Goal: Download file/media: Obtain a digital file from the website

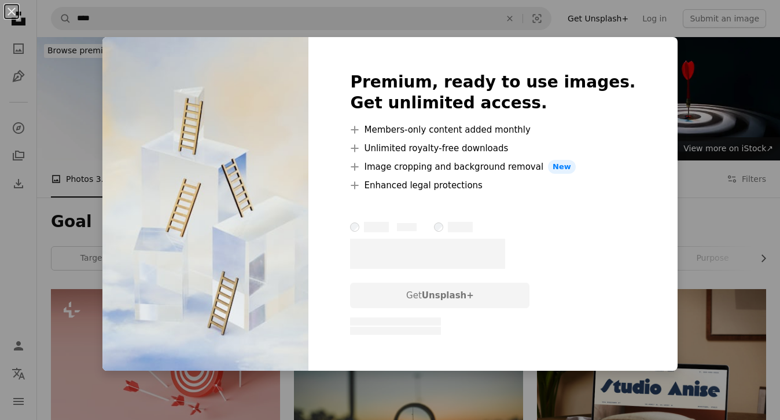
scroll to position [1003, 0]
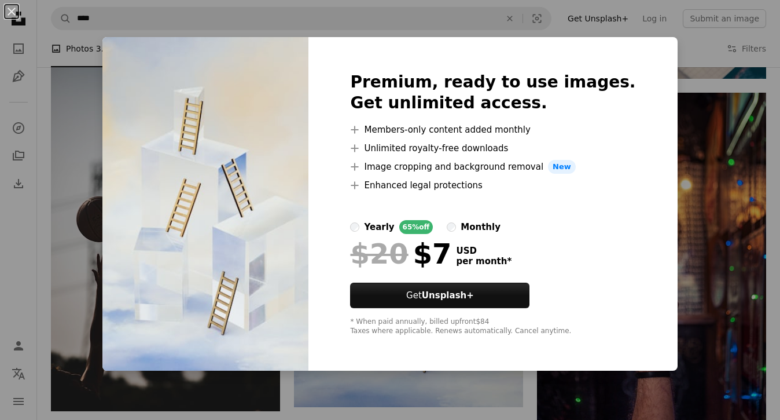
click at [482, 223] on label "monthly" at bounding box center [474, 227] width 54 height 14
click at [14, 14] on button "An X shape" at bounding box center [12, 12] width 14 height 14
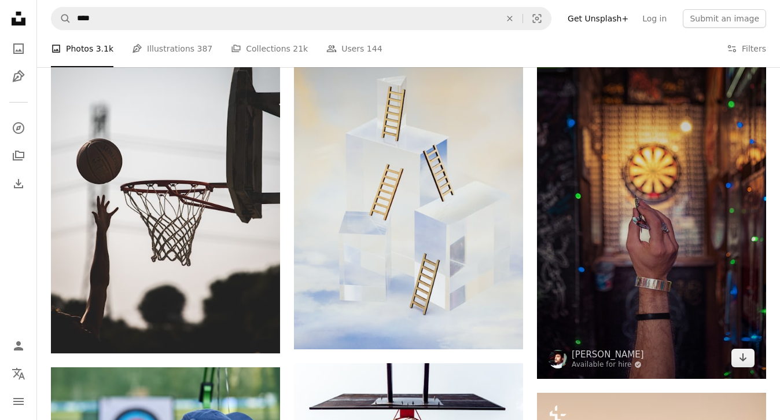
scroll to position [1070, 0]
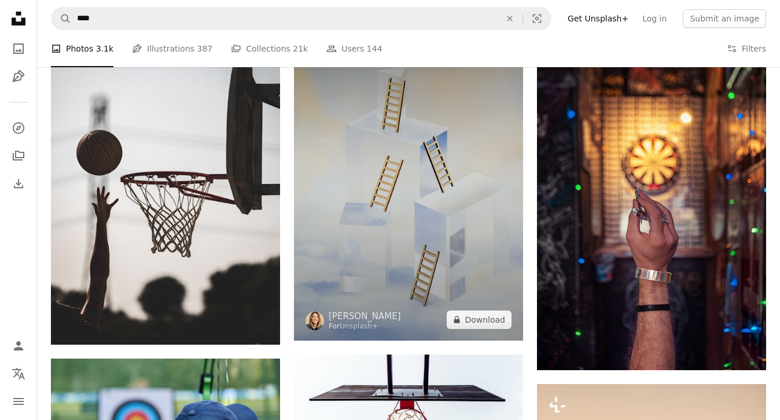
click at [458, 200] on img at bounding box center [408, 179] width 229 height 321
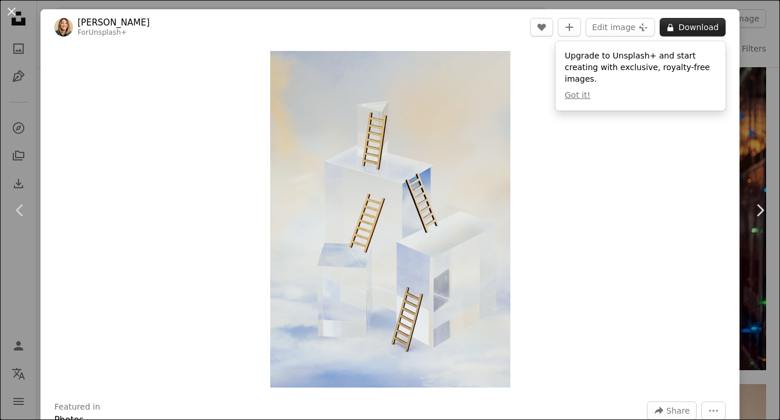
click at [689, 34] on button "A lock Download" at bounding box center [693, 27] width 66 height 19
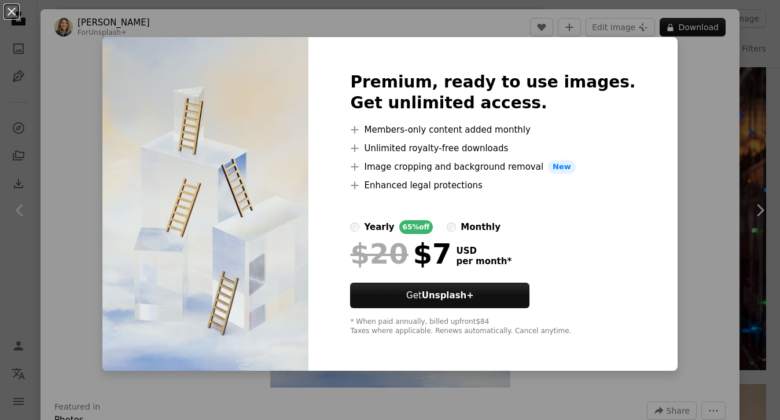
click at [692, 117] on div "An X shape Premium, ready to use images. Get unlimited access. A plus sign Memb…" at bounding box center [390, 210] width 780 height 420
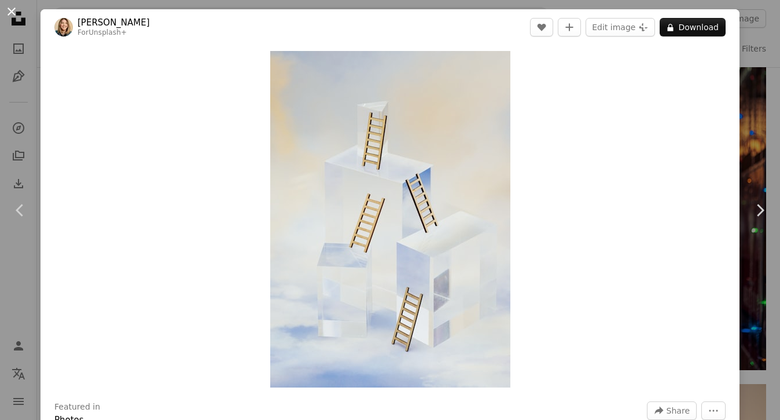
click at [9, 9] on button "An X shape" at bounding box center [12, 12] width 14 height 14
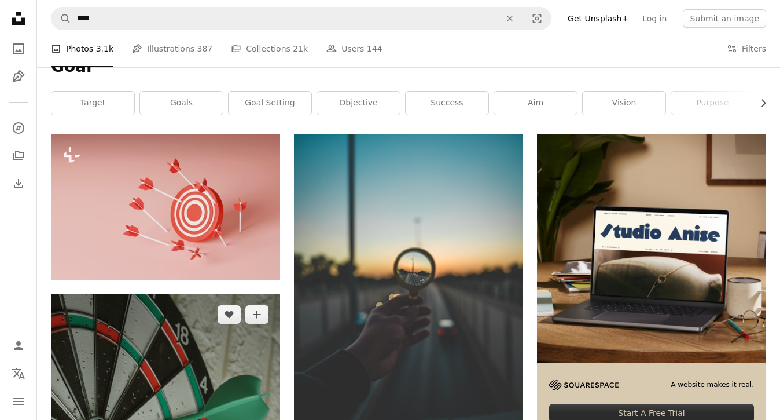
scroll to position [128, 0]
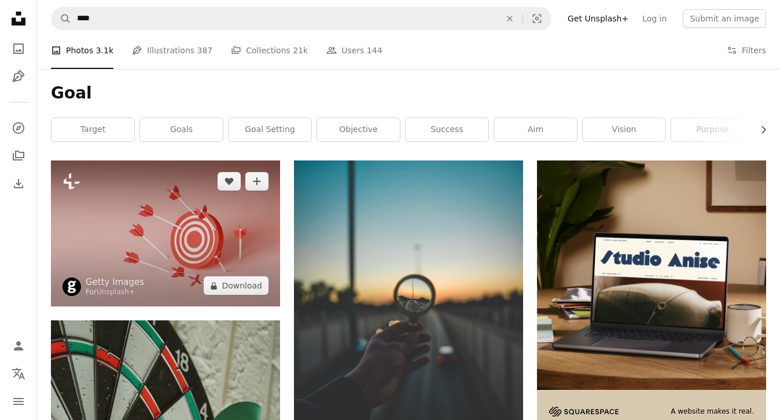
click at [190, 234] on img at bounding box center [165, 233] width 229 height 146
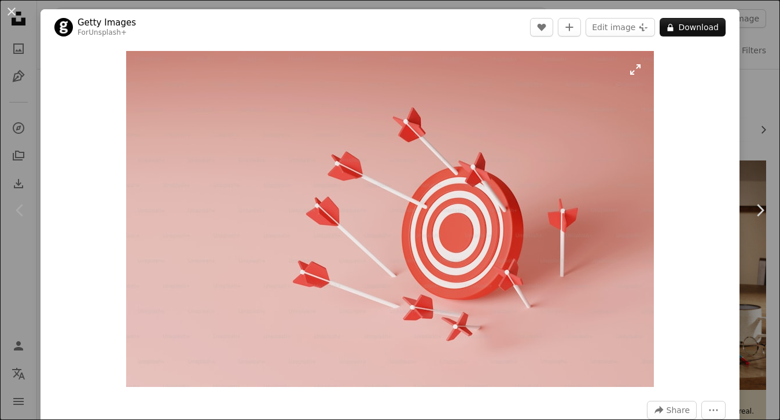
click at [168, 277] on img "Zoom in on this image" at bounding box center [390, 219] width 528 height 336
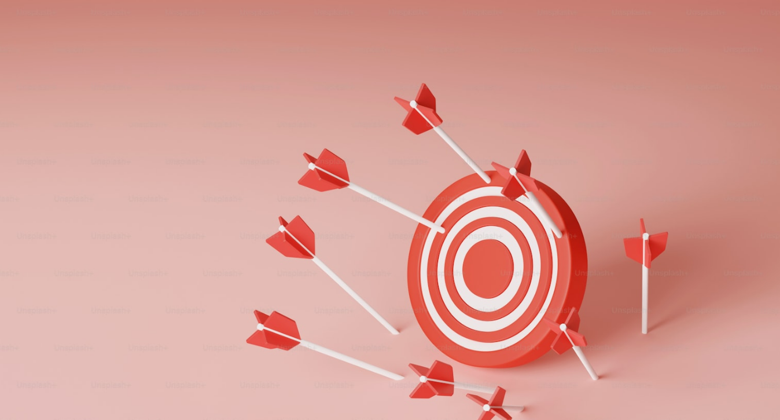
click at [168, 277] on img "Zoom out on this image" at bounding box center [389, 247] width 781 height 497
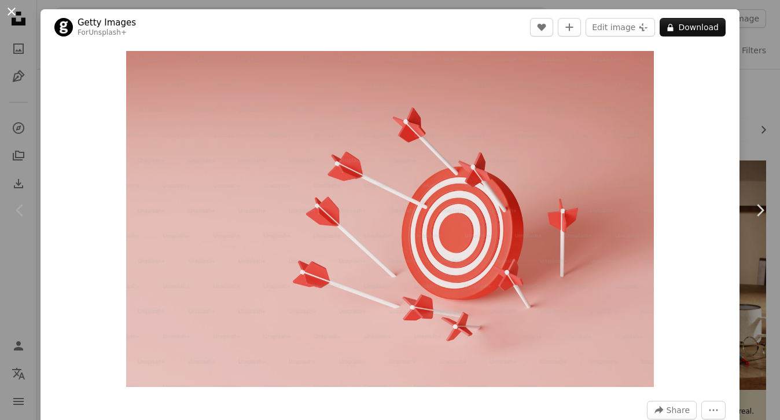
click at [14, 7] on button "An X shape" at bounding box center [12, 12] width 14 height 14
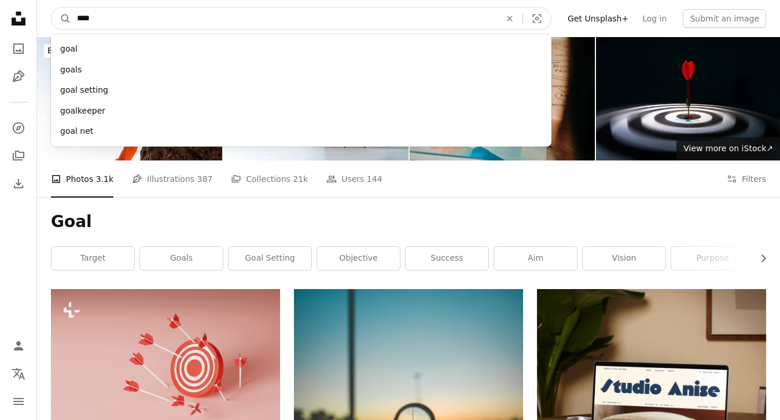
drag, startPoint x: 112, startPoint y: 19, endPoint x: 36, endPoint y: 19, distance: 75.2
type input "*********"
click at [61, 19] on button "A magnifying glass" at bounding box center [61, 19] width 20 height 22
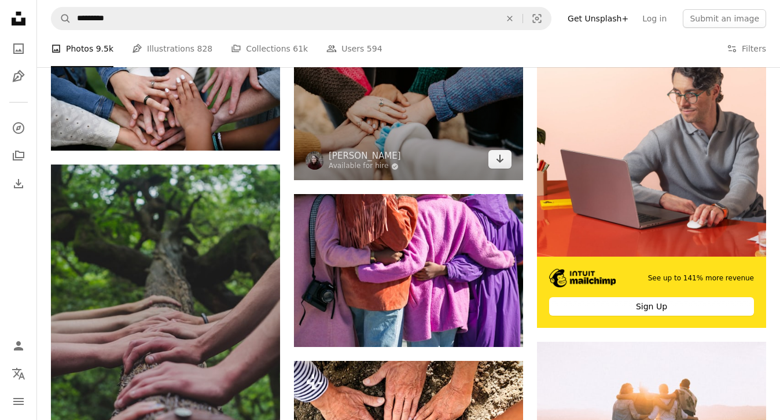
scroll to position [263, 0]
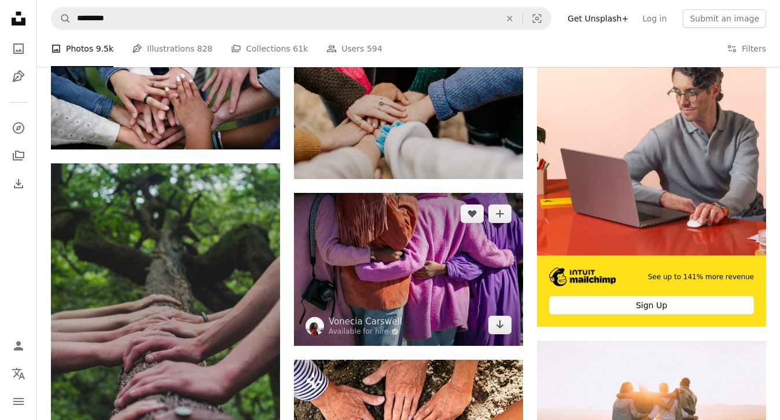
click at [400, 267] on img at bounding box center [408, 269] width 229 height 153
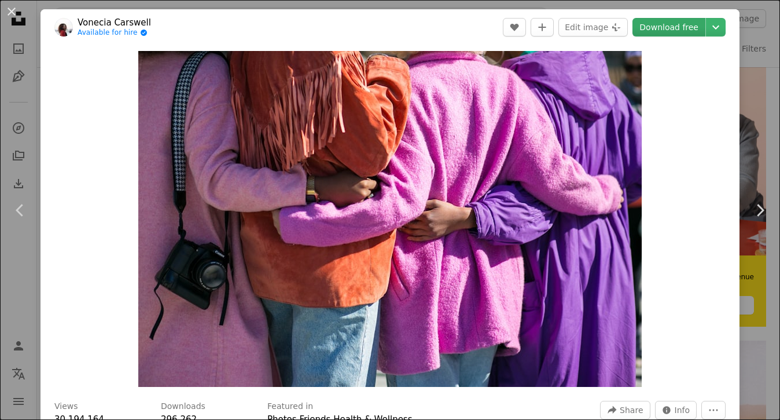
click at [680, 24] on link "Download free" at bounding box center [668, 27] width 73 height 19
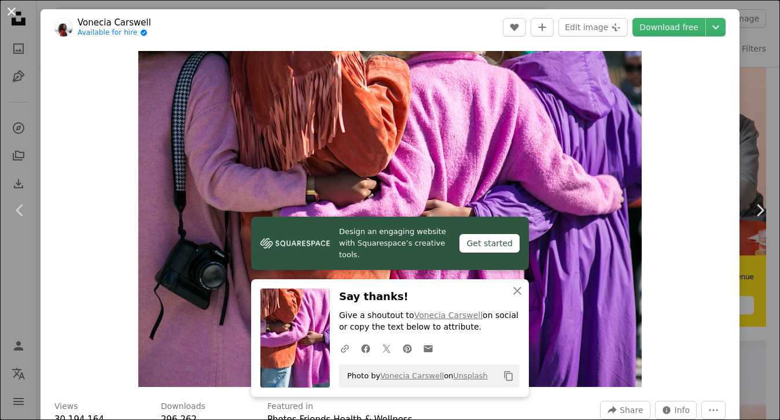
click at [16, 15] on button "An X shape" at bounding box center [12, 12] width 14 height 14
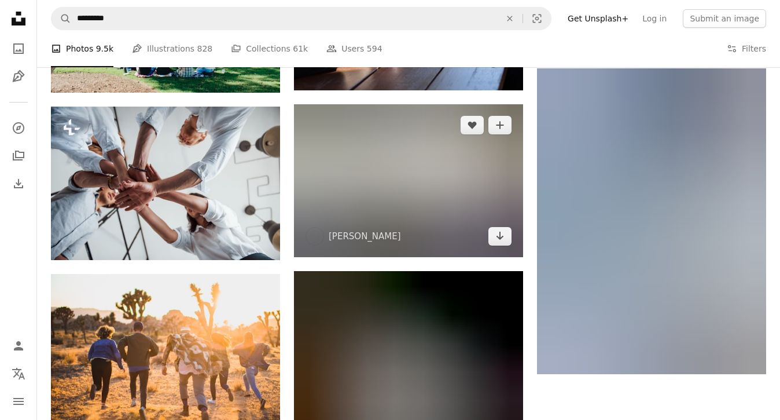
scroll to position [1202, 0]
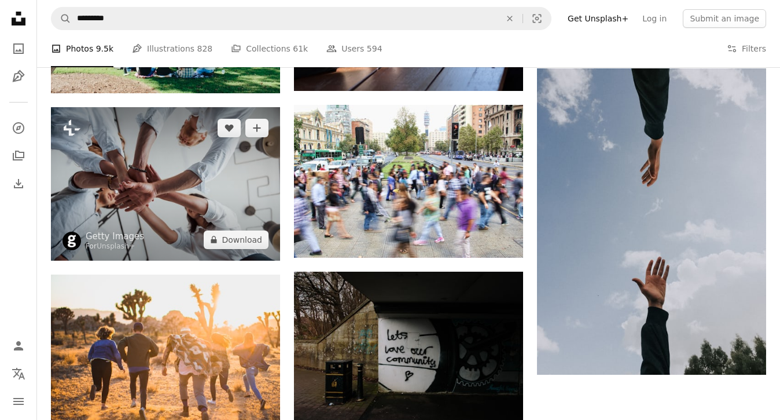
click at [170, 208] on img at bounding box center [165, 183] width 229 height 153
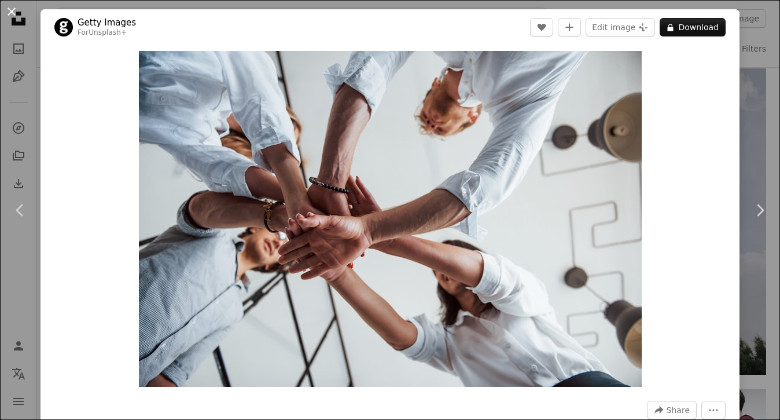
click at [13, 10] on button "An X shape" at bounding box center [12, 12] width 14 height 14
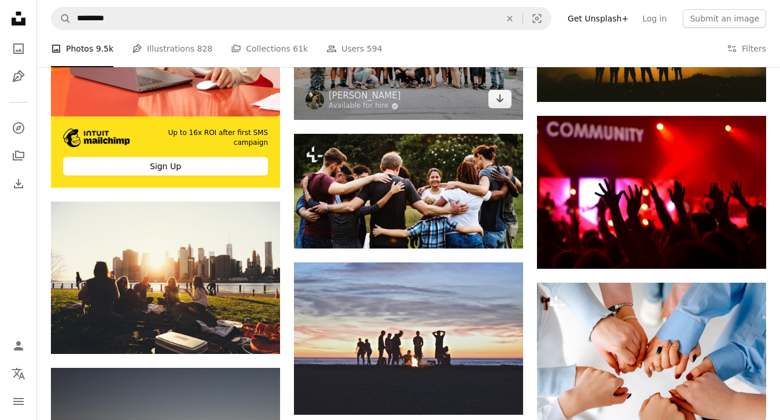
scroll to position [2142, 0]
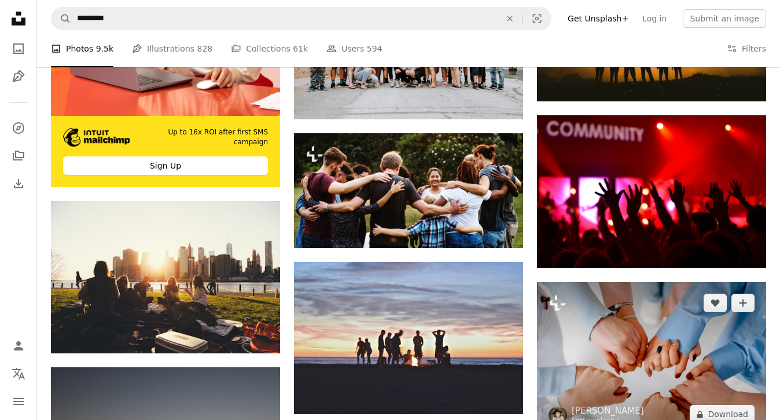
click at [629, 338] on img at bounding box center [651, 358] width 229 height 153
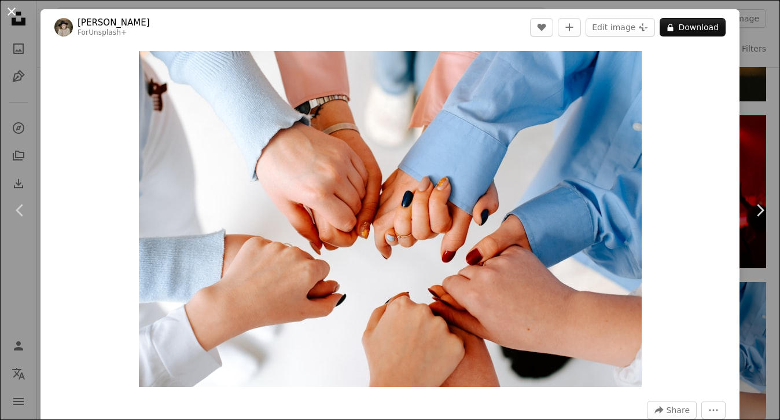
click at [10, 12] on button "An X shape" at bounding box center [12, 12] width 14 height 14
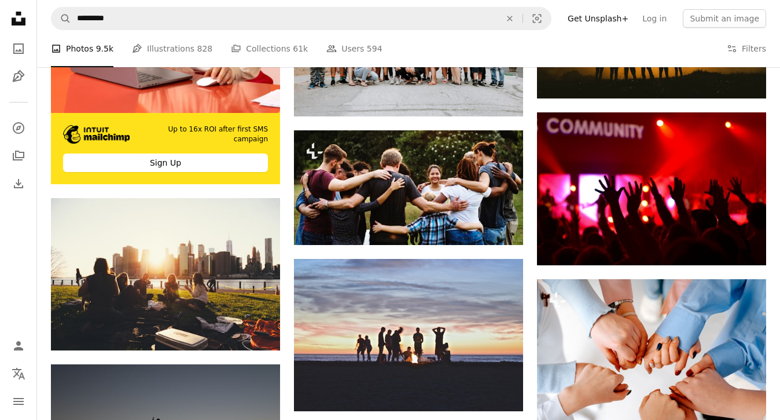
scroll to position [2147, 0]
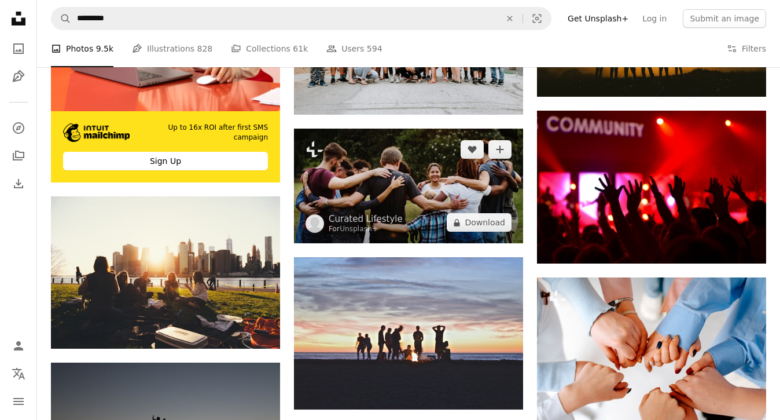
click at [377, 178] on img at bounding box center [408, 185] width 229 height 115
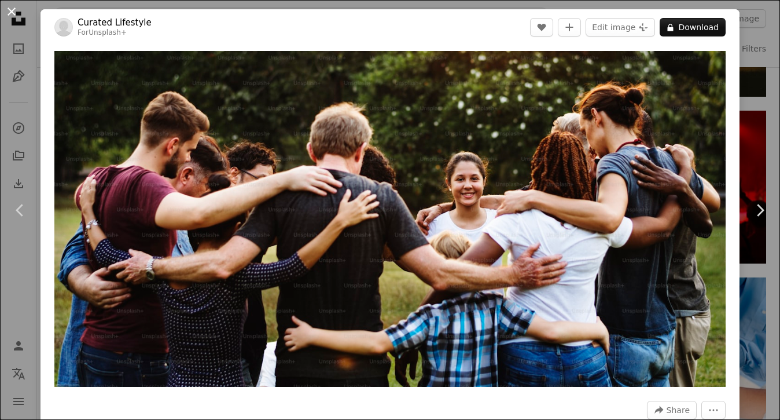
click at [8, 8] on button "An X shape" at bounding box center [12, 12] width 14 height 14
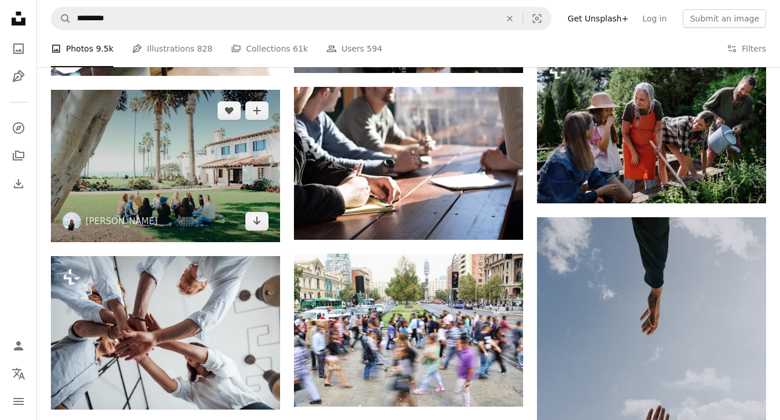
scroll to position [1006, 0]
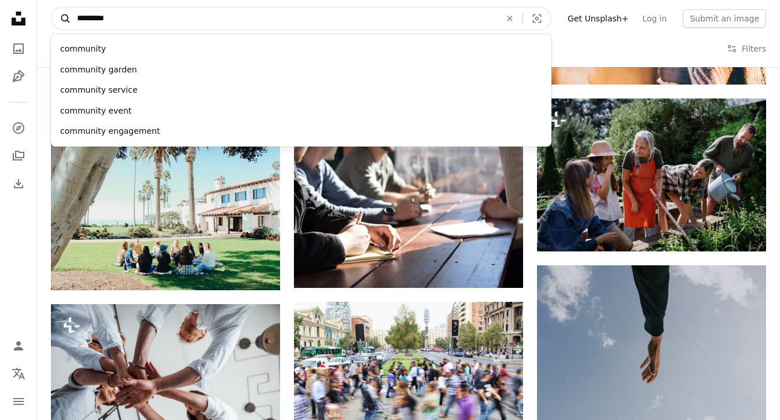
drag, startPoint x: 124, startPoint y: 19, endPoint x: 54, endPoint y: 10, distance: 70.6
click at [54, 10] on form "A magnifying glass ********* community community garden community service commu…" at bounding box center [301, 18] width 501 height 23
type input "*********"
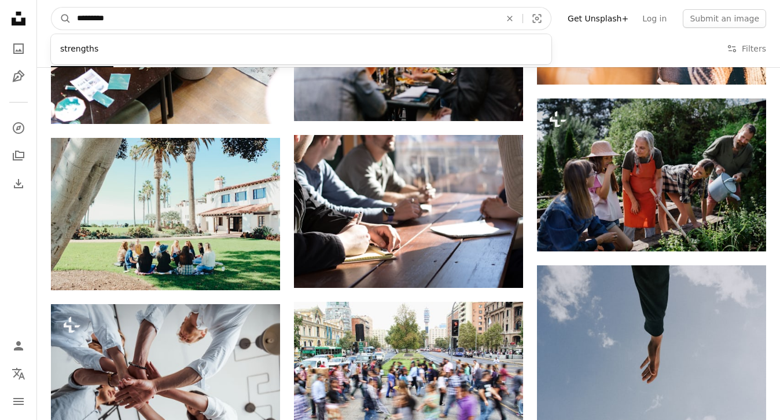
click at [61, 19] on button "A magnifying glass" at bounding box center [61, 19] width 20 height 22
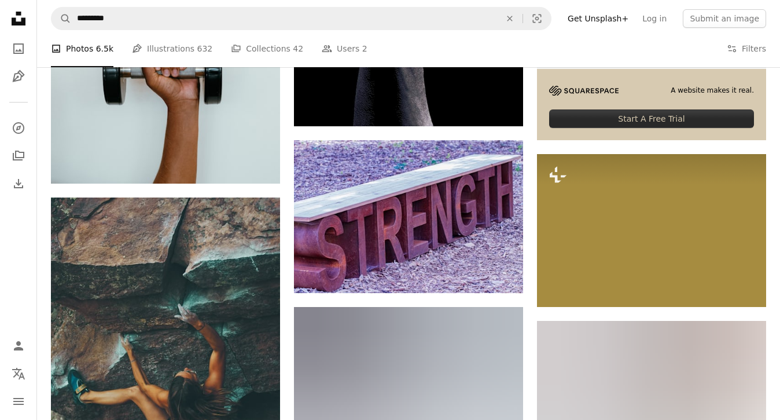
scroll to position [436, 0]
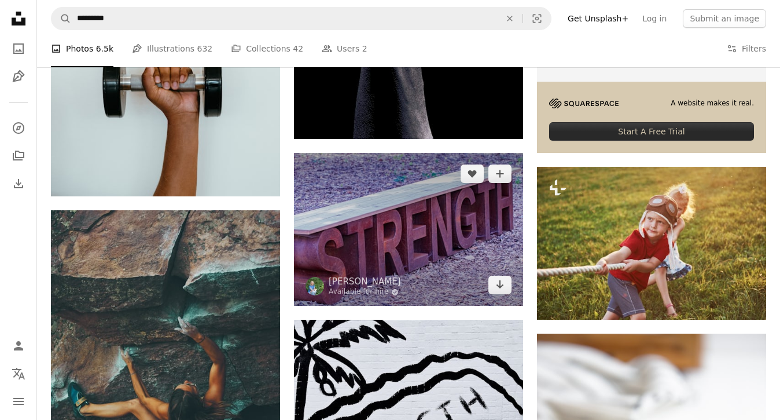
click at [422, 231] on img at bounding box center [408, 229] width 229 height 153
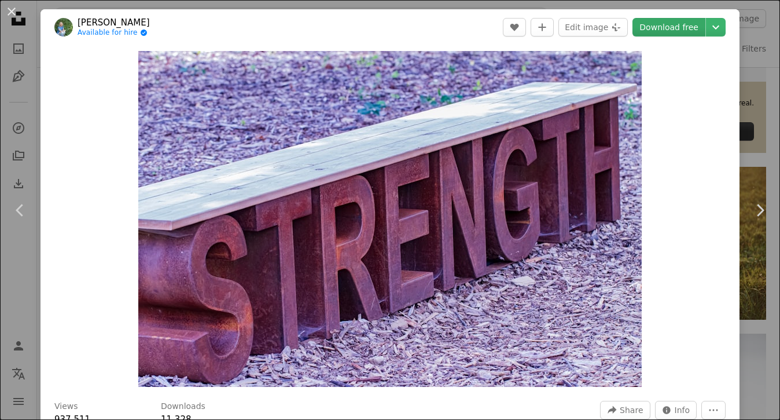
click at [676, 29] on link "Download free" at bounding box center [668, 27] width 73 height 19
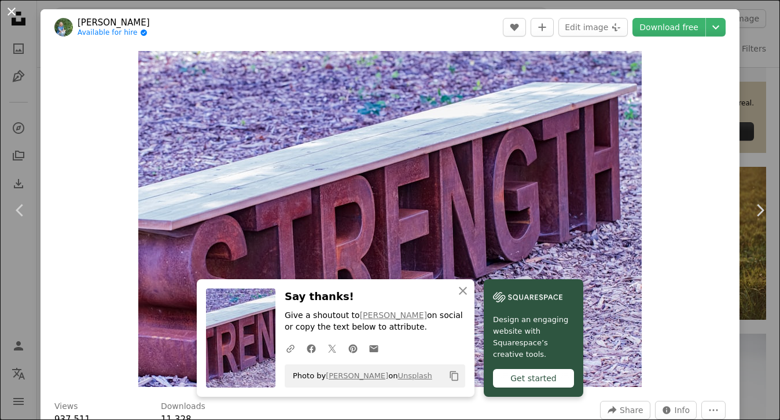
click at [13, 15] on button "An X shape" at bounding box center [12, 12] width 14 height 14
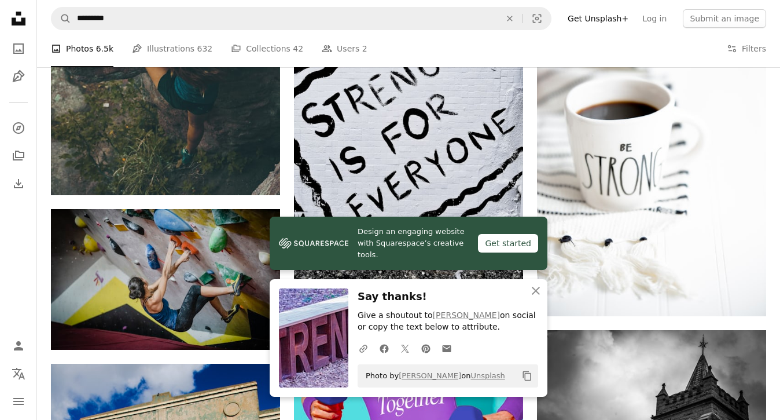
scroll to position [805, 0]
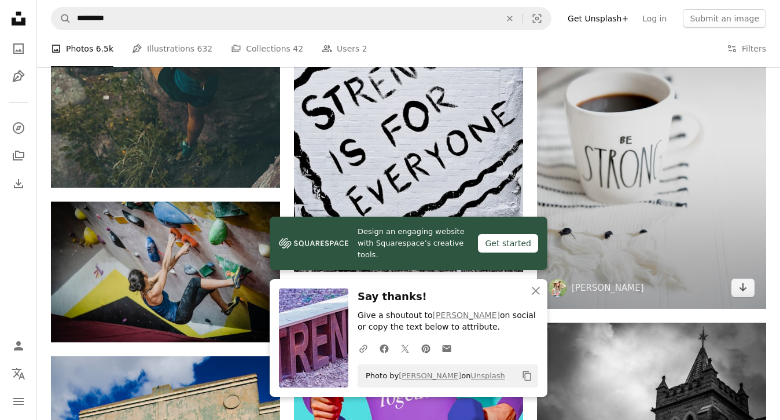
click at [658, 164] on img at bounding box center [651, 137] width 229 height 344
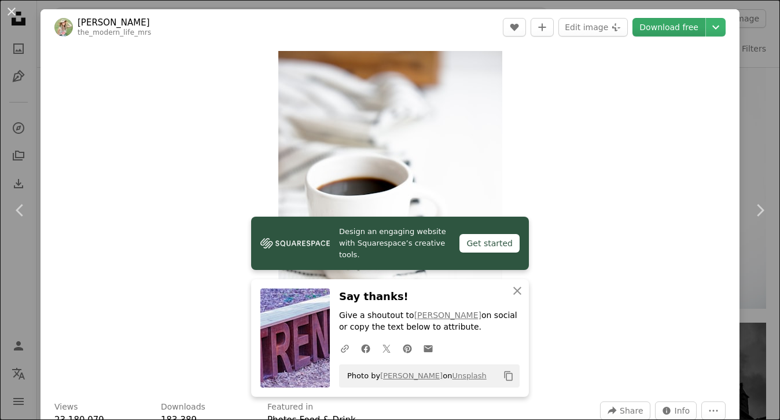
click at [682, 27] on link "Download free" at bounding box center [668, 27] width 73 height 19
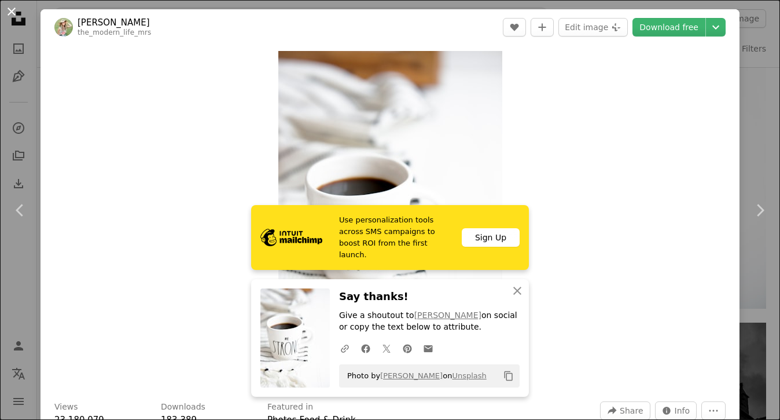
click at [12, 11] on button "An X shape" at bounding box center [12, 12] width 14 height 14
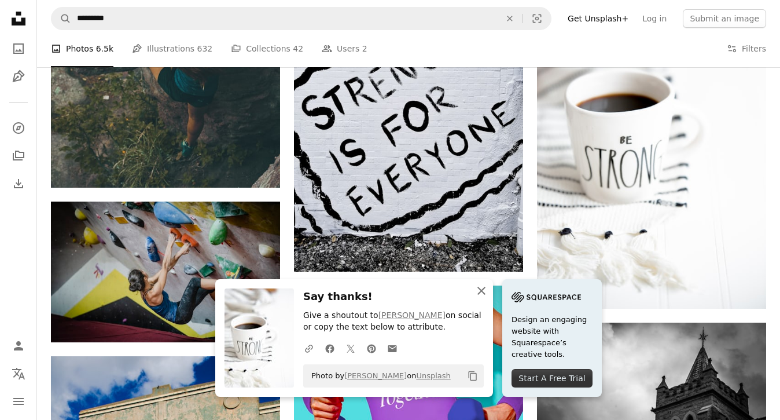
click at [483, 289] on icon "An X shape" at bounding box center [481, 291] width 14 height 14
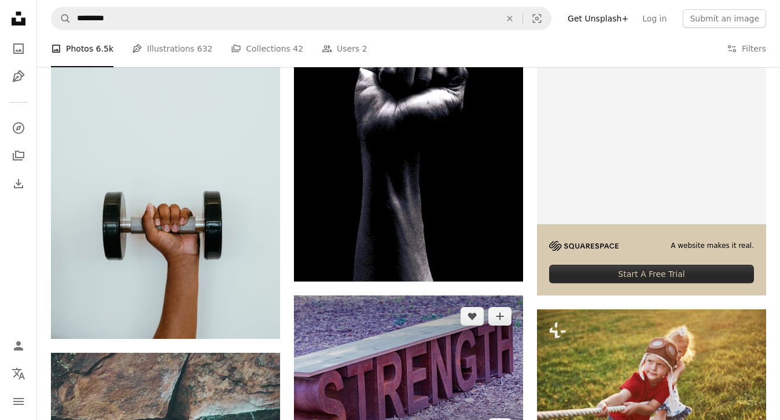
scroll to position [272, 0]
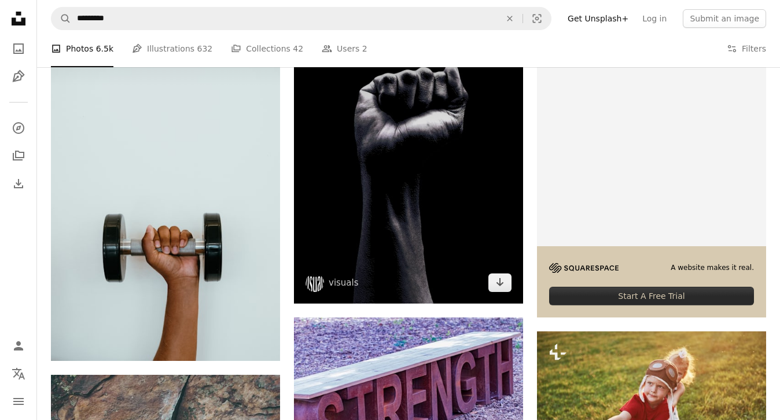
click at [424, 195] on img at bounding box center [408, 160] width 229 height 286
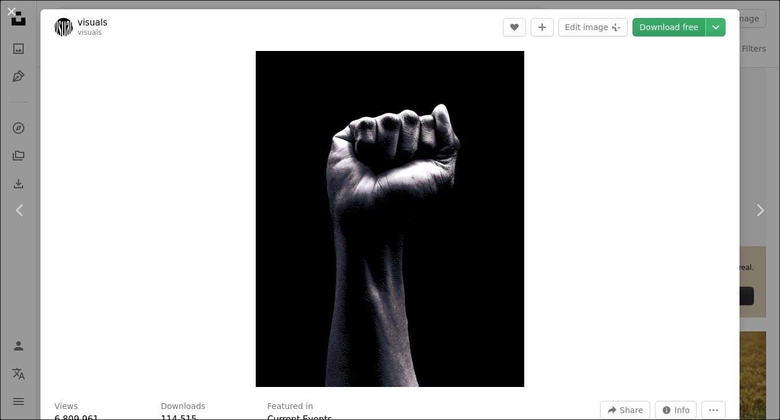
click at [668, 26] on link "Download free" at bounding box center [668, 27] width 73 height 19
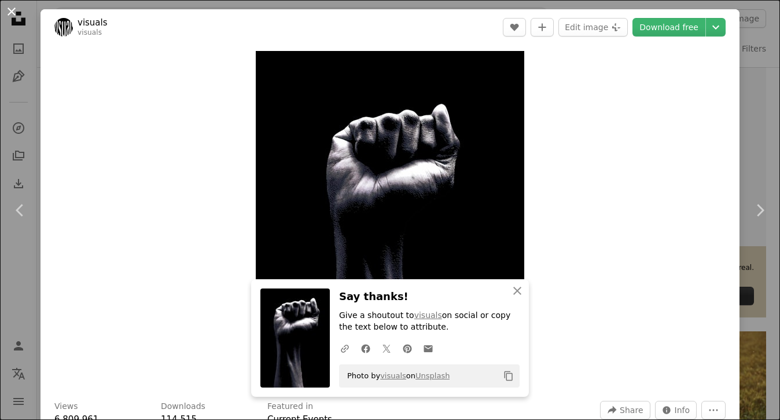
click at [12, 12] on button "An X shape" at bounding box center [12, 12] width 14 height 14
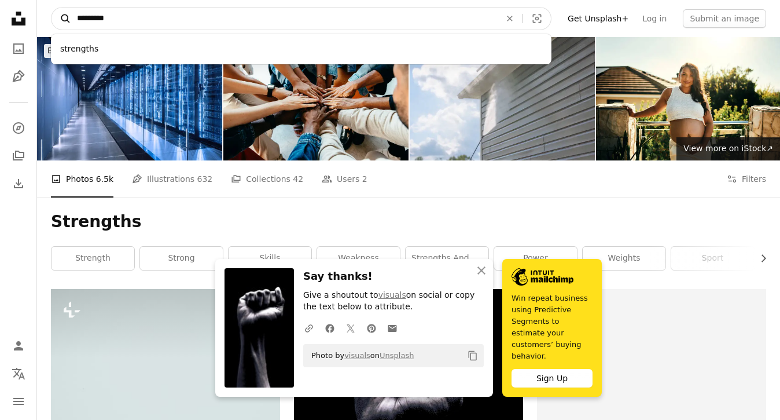
drag, startPoint x: 132, startPoint y: 24, endPoint x: 68, endPoint y: 19, distance: 64.4
click at [68, 19] on form "A magnifying glass ********* strengths An X shape Visual search" at bounding box center [301, 18] width 501 height 23
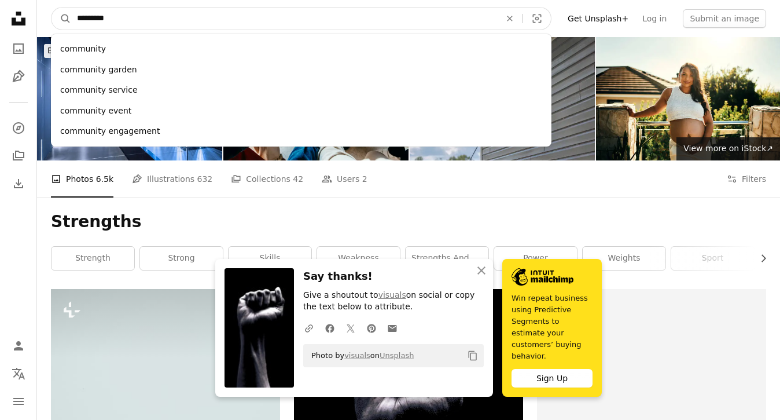
type input "*********"
click at [61, 19] on button "A magnifying glass" at bounding box center [61, 19] width 20 height 22
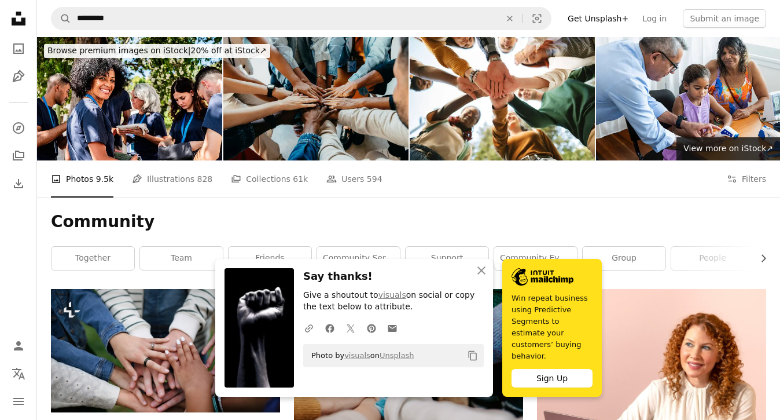
click at [329, 87] on img at bounding box center [315, 98] width 185 height 123
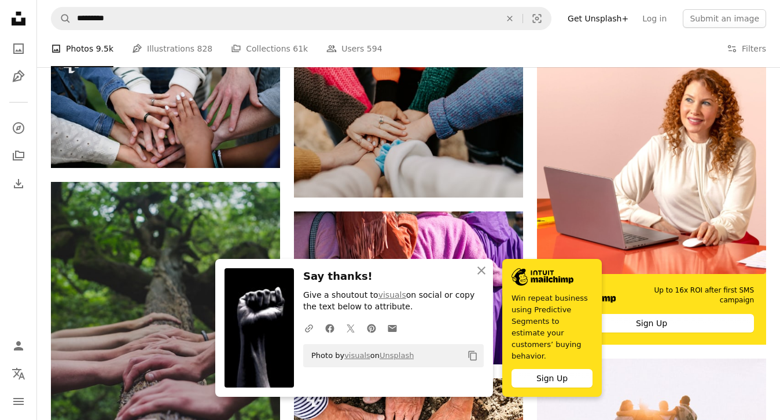
scroll to position [245, 0]
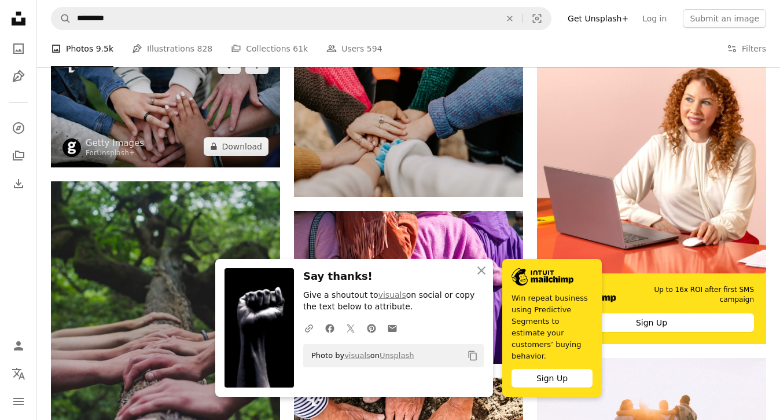
click at [192, 98] on img at bounding box center [165, 105] width 229 height 123
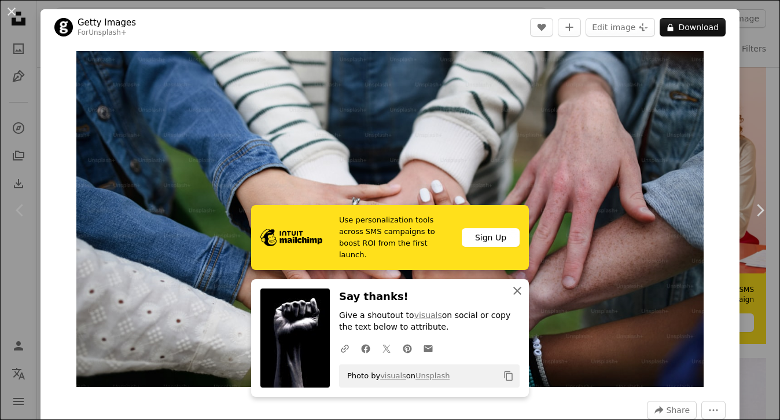
click at [522, 295] on icon "An X shape" at bounding box center [517, 291] width 14 height 14
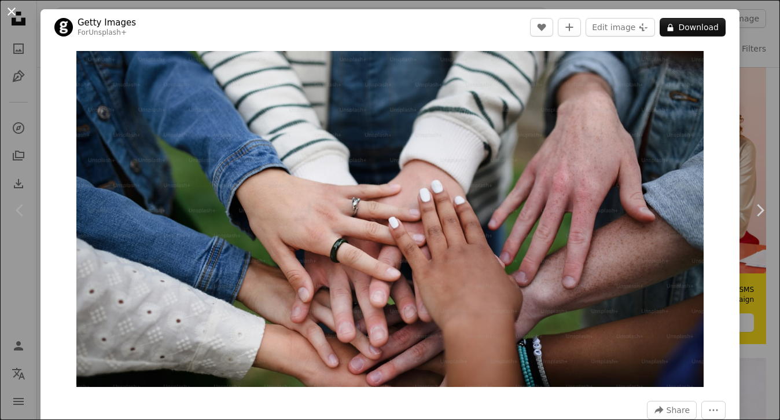
click at [8, 9] on button "An X shape" at bounding box center [12, 12] width 14 height 14
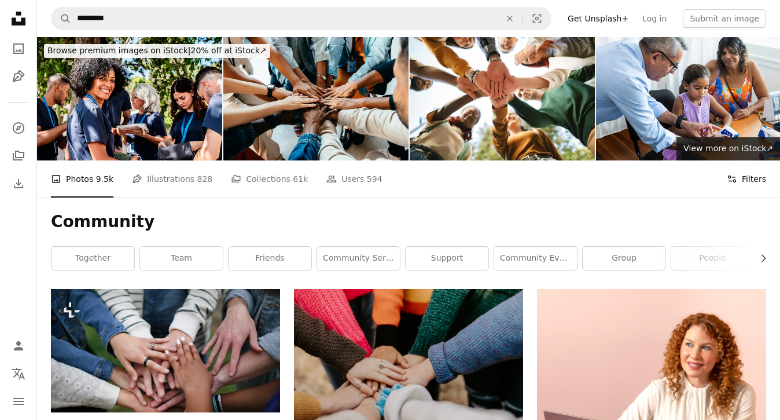
click at [749, 179] on button "Filters Filters" at bounding box center [746, 178] width 39 height 37
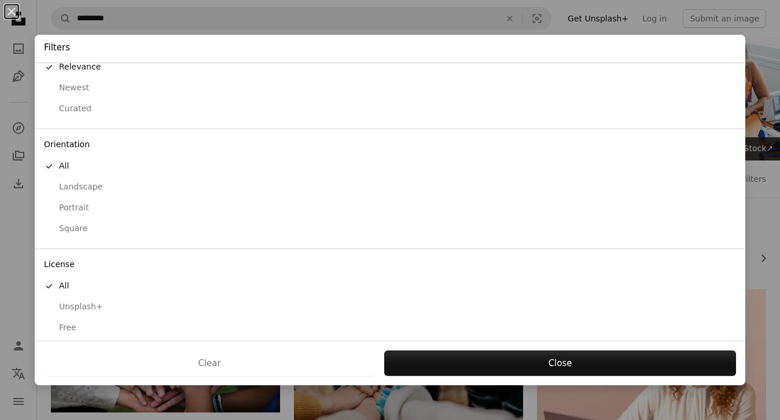
scroll to position [32, 0]
click at [79, 322] on div "Free" at bounding box center [390, 328] width 692 height 12
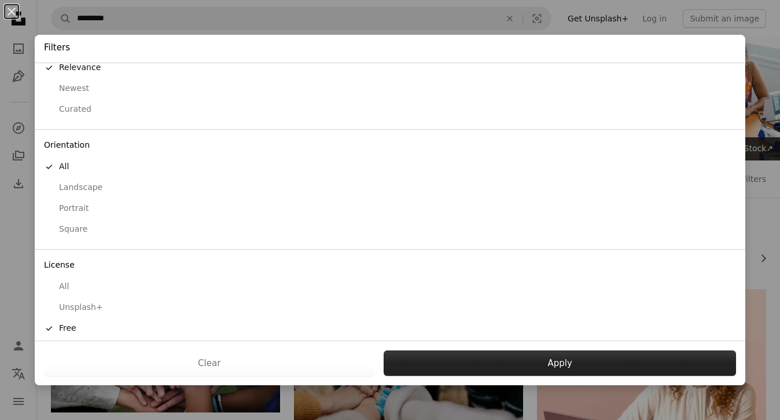
click at [541, 363] on button "Apply" at bounding box center [560, 362] width 352 height 25
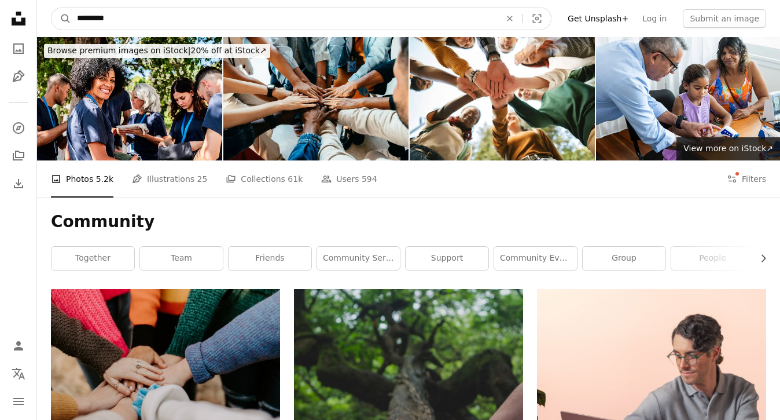
click at [176, 12] on input "*********" at bounding box center [284, 19] width 426 height 22
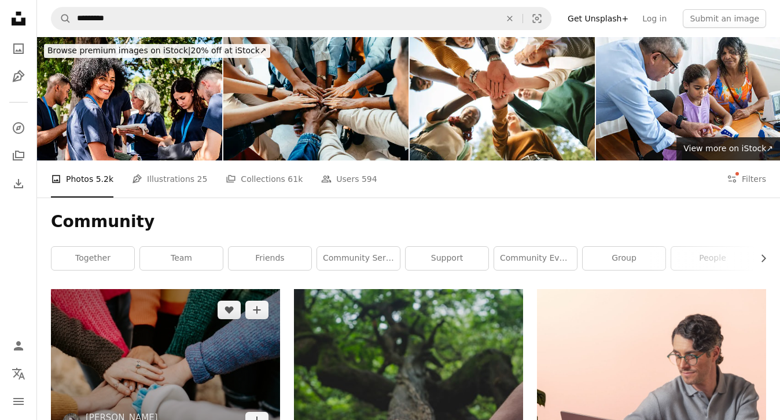
click at [134, 342] on img at bounding box center [165, 365] width 229 height 153
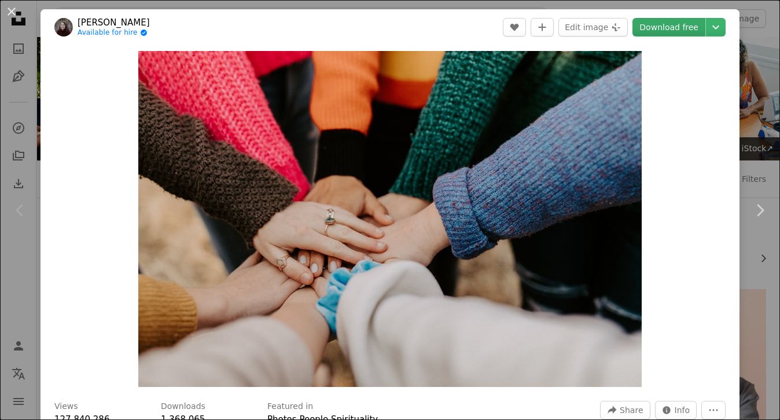
click at [676, 30] on link "Download free" at bounding box center [668, 27] width 73 height 19
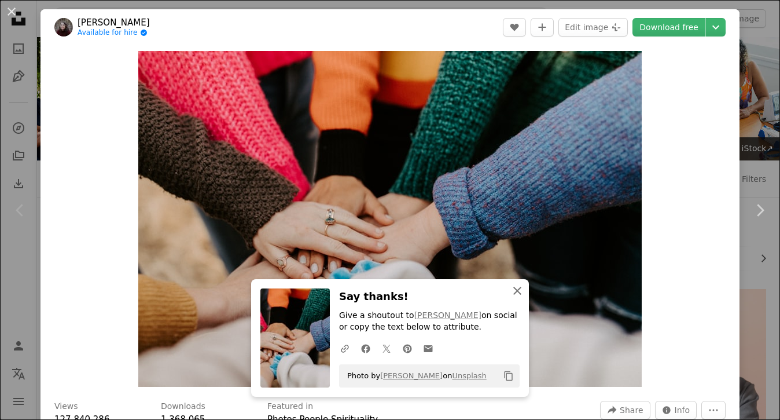
click at [518, 294] on icon "button" at bounding box center [517, 290] width 8 height 8
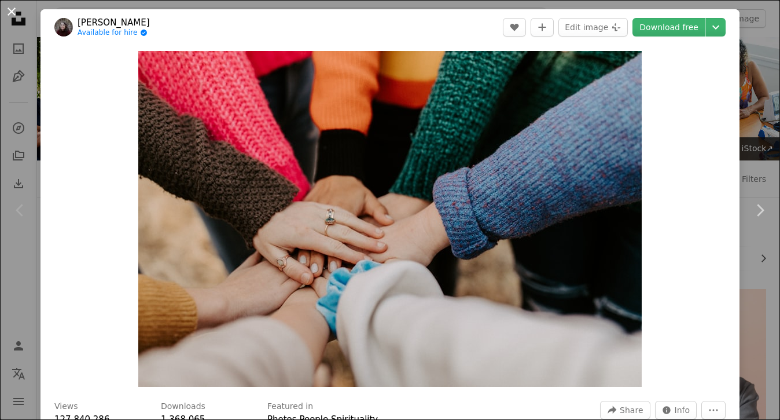
click at [9, 13] on button "An X shape" at bounding box center [12, 12] width 14 height 14
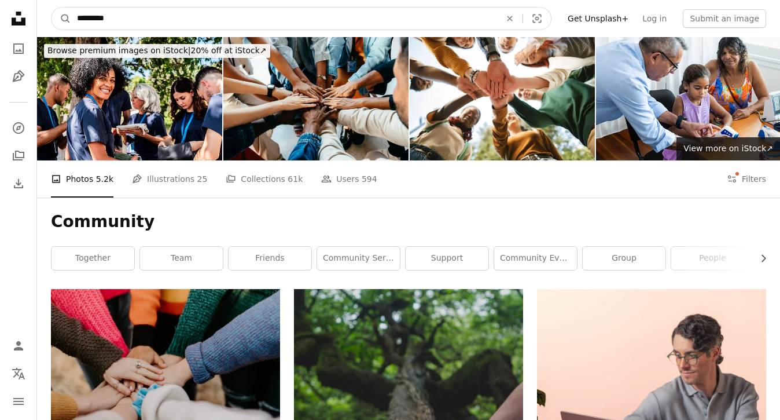
click at [140, 20] on input "*********" at bounding box center [284, 19] width 426 height 22
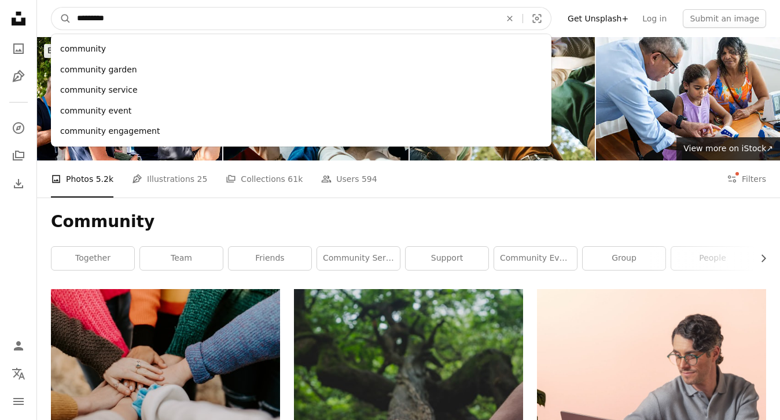
drag, startPoint x: 140, startPoint y: 20, endPoint x: 30, endPoint y: 19, distance: 110.5
type input "****"
click at [61, 19] on button "A magnifying glass" at bounding box center [61, 19] width 20 height 22
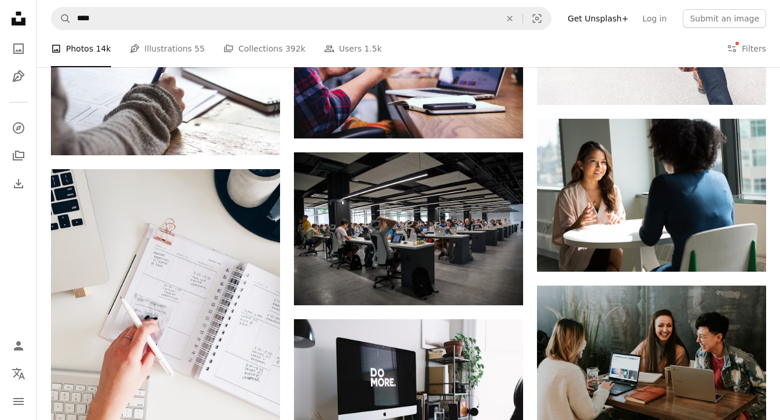
scroll to position [885, 0]
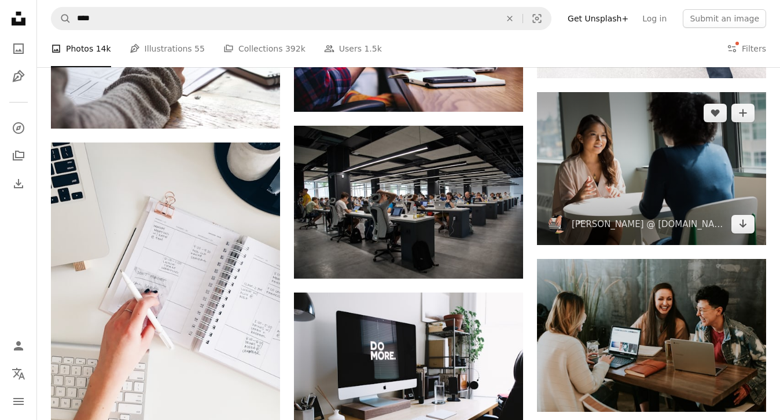
click at [615, 170] on img at bounding box center [651, 168] width 229 height 153
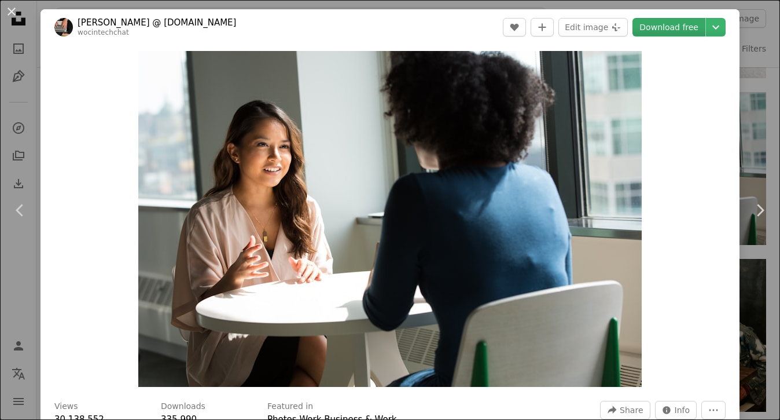
click at [689, 30] on link "Download free" at bounding box center [668, 27] width 73 height 19
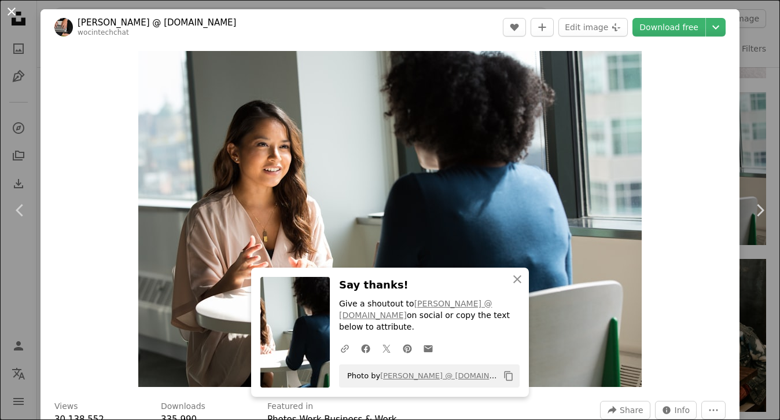
click at [14, 10] on button "An X shape" at bounding box center [12, 12] width 14 height 14
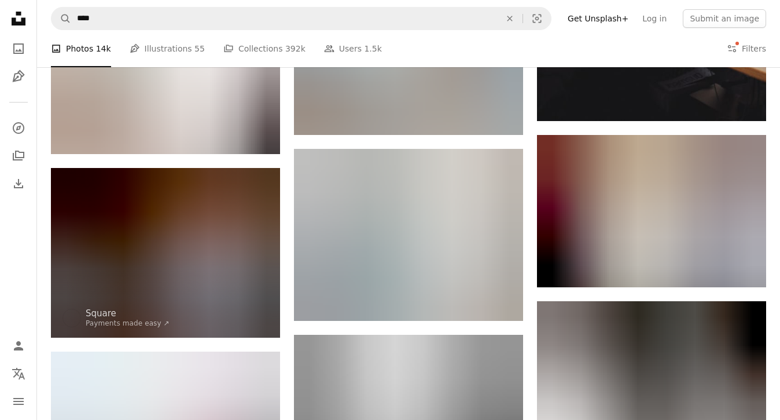
scroll to position [212, 0]
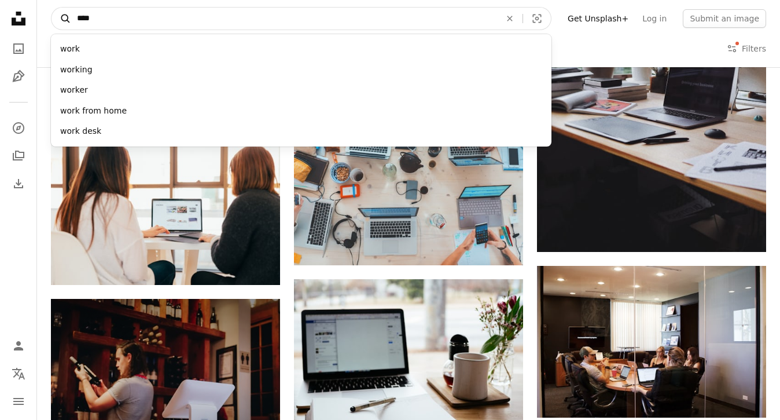
drag, startPoint x: 136, startPoint y: 17, endPoint x: 56, endPoint y: 11, distance: 80.1
click at [57, 12] on form "A magnifying glass **** work working worker work from home work desk An X shape…" at bounding box center [301, 18] width 501 height 23
type input "****"
click at [61, 19] on button "A magnifying glass" at bounding box center [61, 19] width 20 height 22
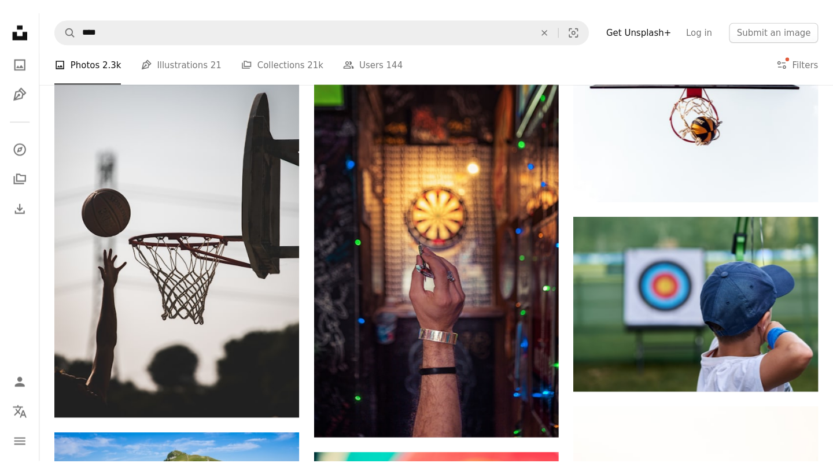
scroll to position [866, 0]
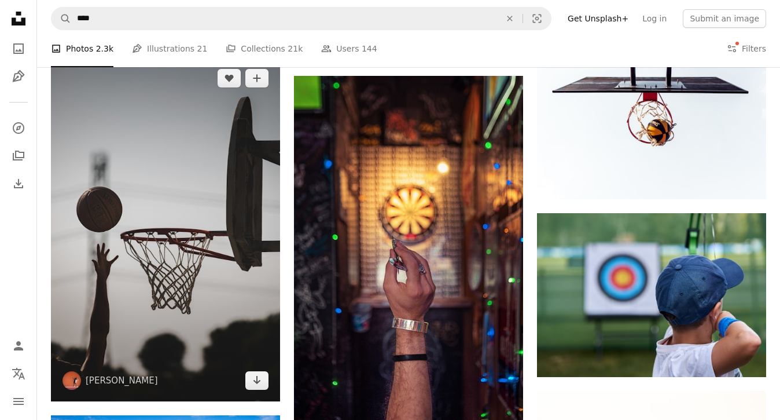
click at [191, 191] on img at bounding box center [165, 229] width 229 height 344
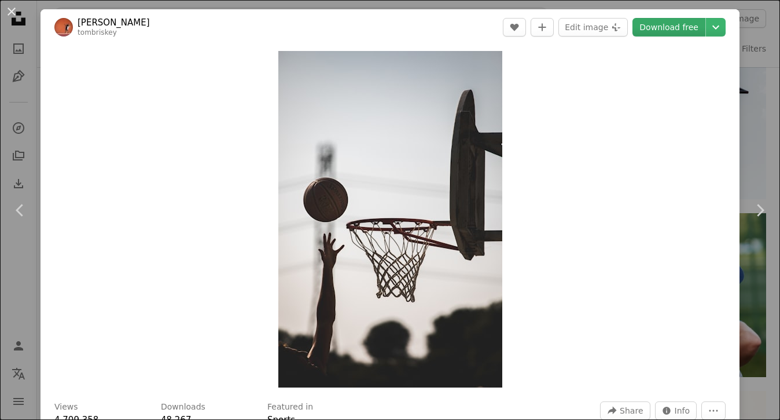
click at [686, 30] on link "Download free" at bounding box center [668, 27] width 73 height 19
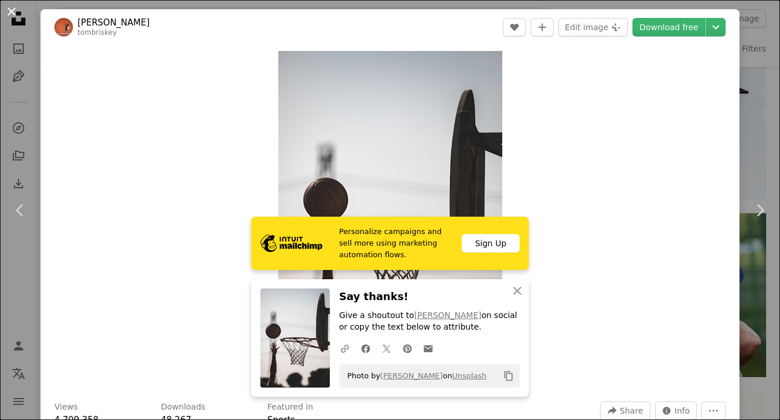
click at [11, 12] on button "An X shape" at bounding box center [12, 12] width 14 height 14
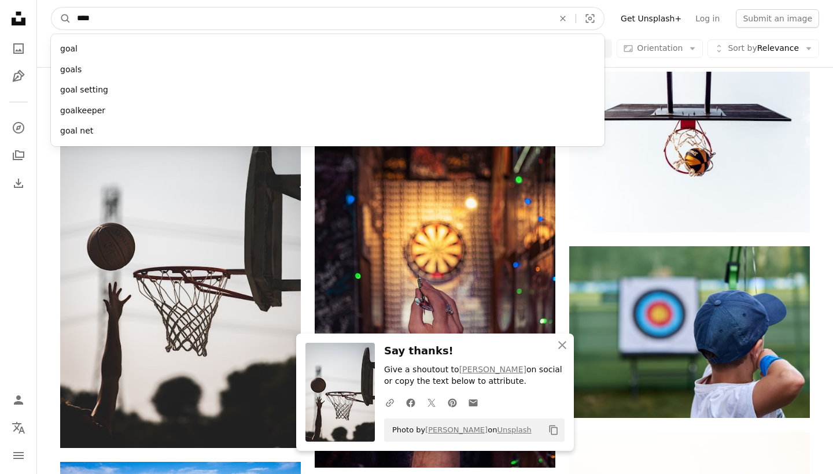
drag, startPoint x: 119, startPoint y: 20, endPoint x: 46, endPoint y: 16, distance: 73.1
click at [46, 16] on nav "A magnifying glass **** goal goals goal setting goalkeeper goal net An X shape …" at bounding box center [435, 18] width 796 height 37
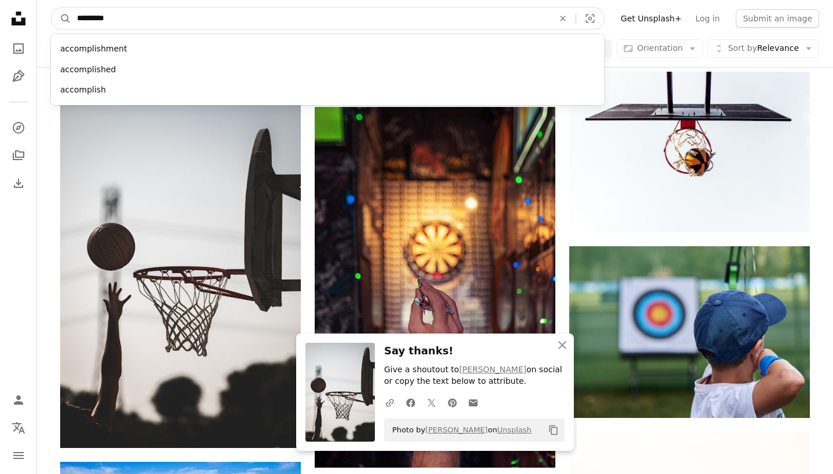
type input "**********"
click at [61, 19] on button "A magnifying glass" at bounding box center [61, 19] width 20 height 22
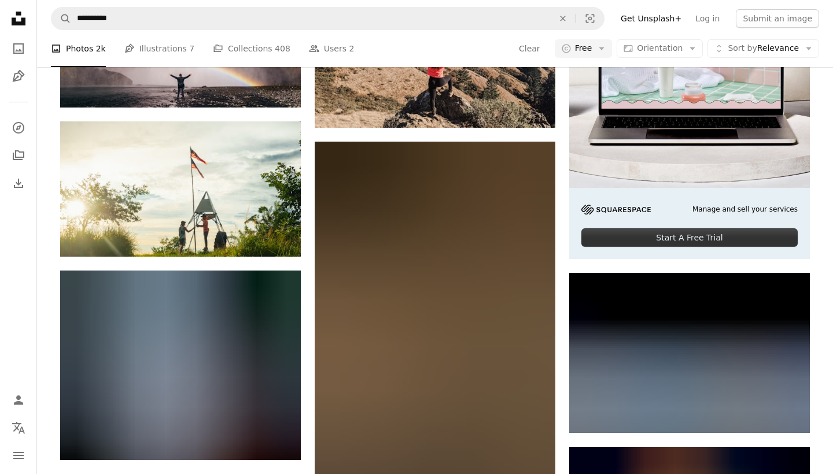
scroll to position [196, 0]
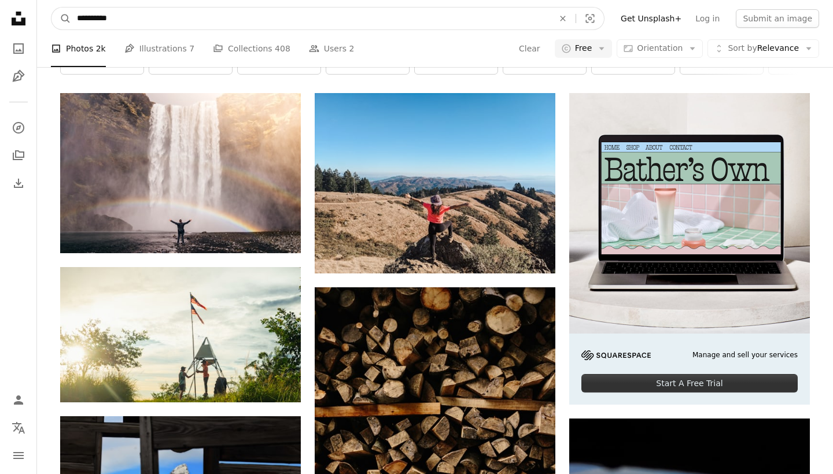
drag, startPoint x: 125, startPoint y: 21, endPoint x: 41, endPoint y: 25, distance: 84.0
click at [41, 25] on nav "**********" at bounding box center [435, 18] width 796 height 37
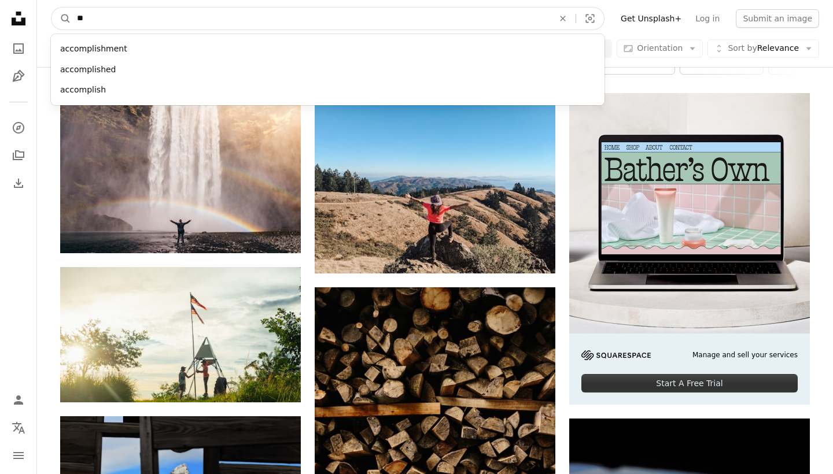
type input "*"
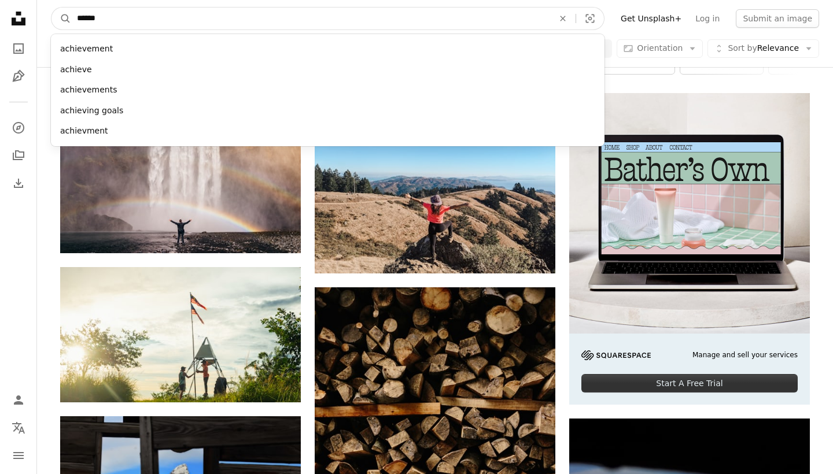
type input "*******"
click at [61, 19] on button "A magnifying glass" at bounding box center [61, 19] width 20 height 22
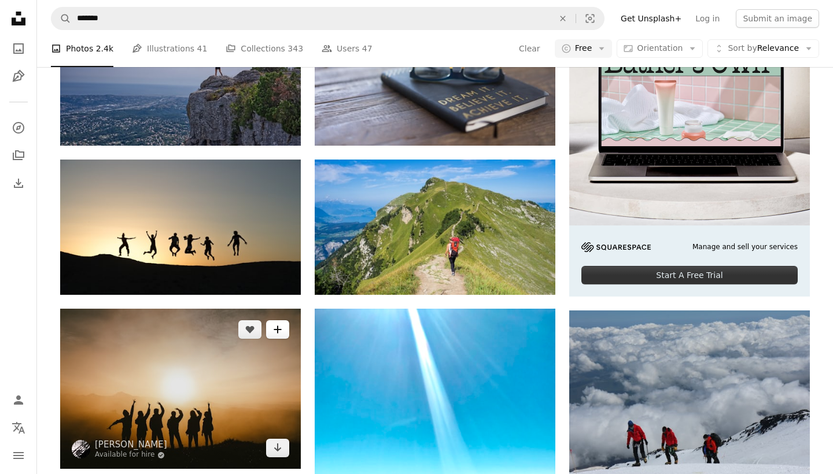
scroll to position [306, 0]
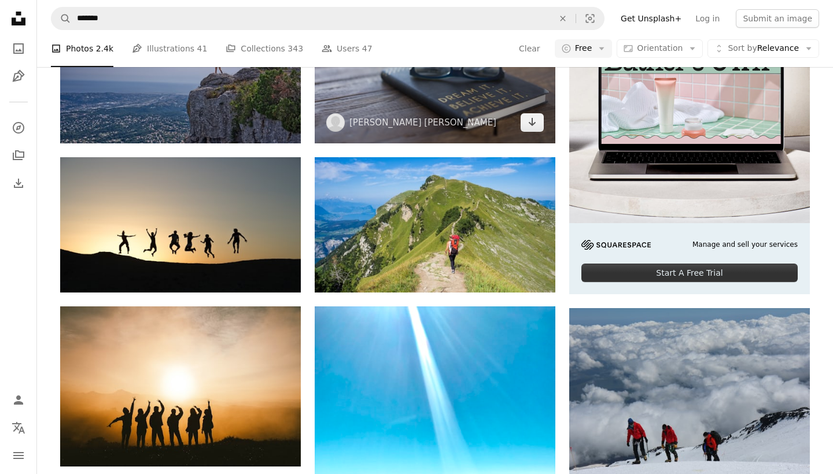
click at [454, 111] on img at bounding box center [435, 63] width 241 height 161
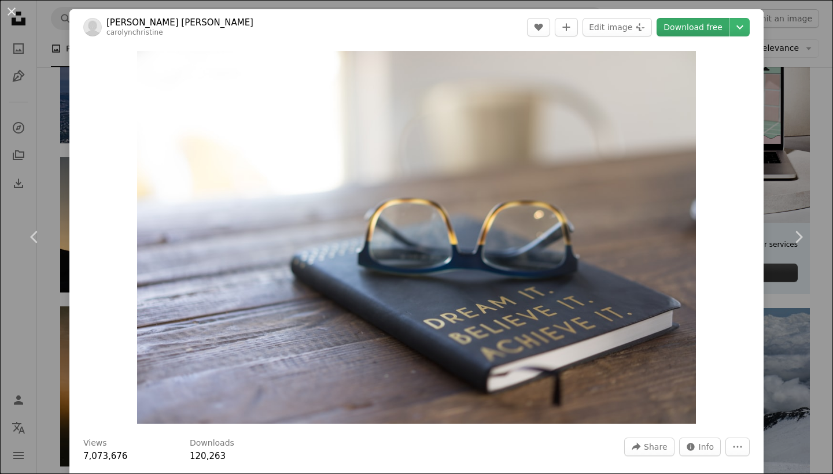
click at [711, 28] on link "Download free" at bounding box center [693, 27] width 73 height 19
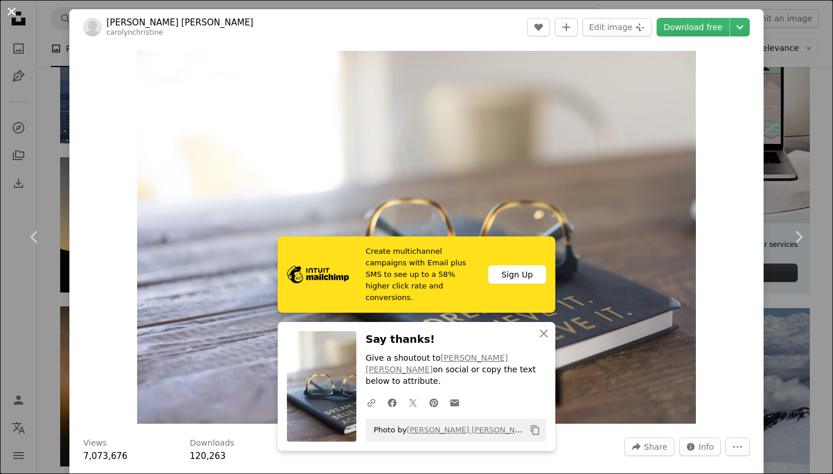
click at [14, 12] on button "An X shape" at bounding box center [12, 12] width 14 height 14
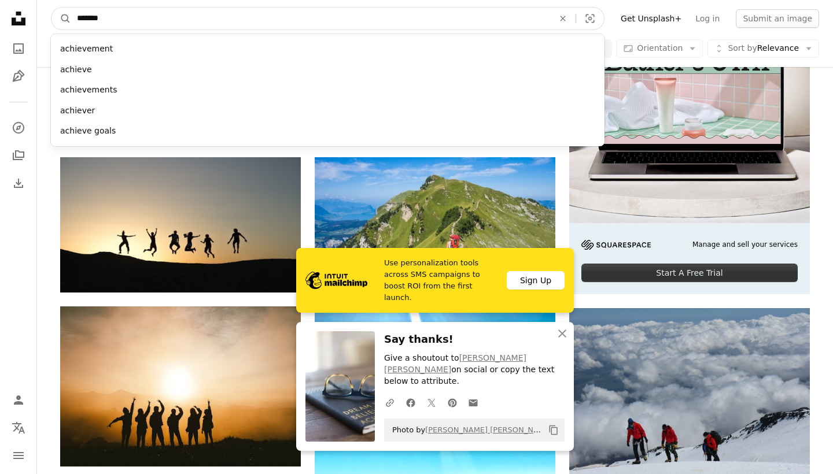
drag, startPoint x: 125, startPoint y: 13, endPoint x: 32, endPoint y: 20, distance: 92.8
type input "******"
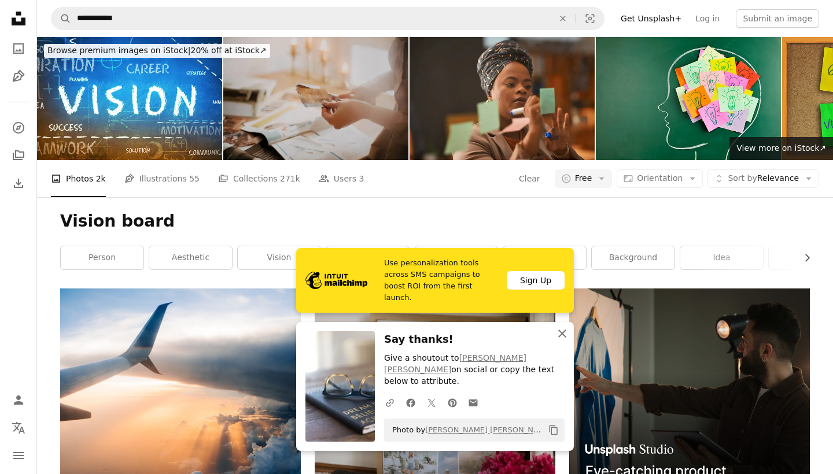
click at [562, 341] on icon "An X shape" at bounding box center [562, 334] width 14 height 14
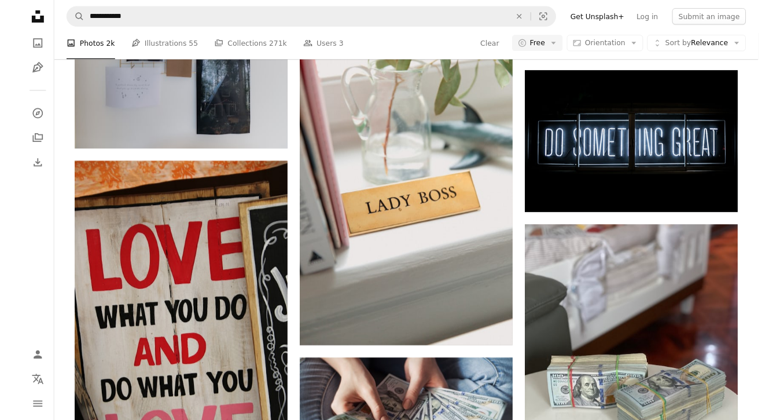
scroll to position [1316, 0]
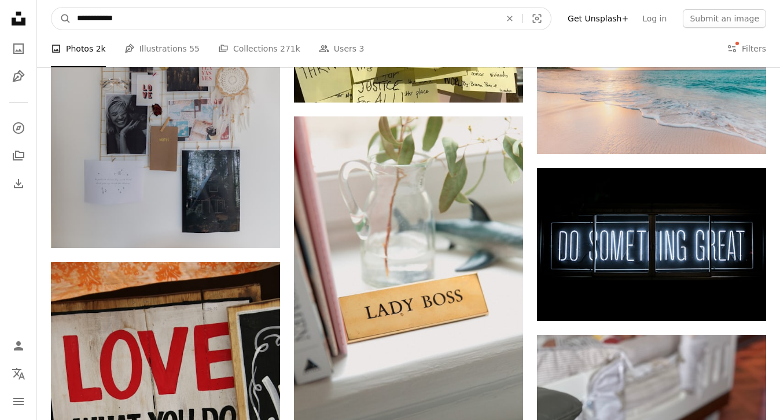
click at [128, 10] on input "**********" at bounding box center [284, 19] width 426 height 22
drag, startPoint x: 141, startPoint y: 22, endPoint x: 38, endPoint y: 23, distance: 102.4
click at [38, 23] on nav "**********" at bounding box center [408, 18] width 743 height 37
type input "**********"
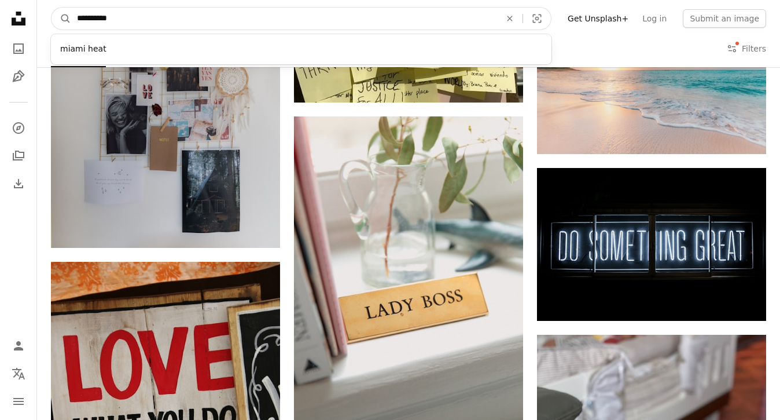
click at [61, 19] on button "A magnifying glass" at bounding box center [61, 19] width 20 height 22
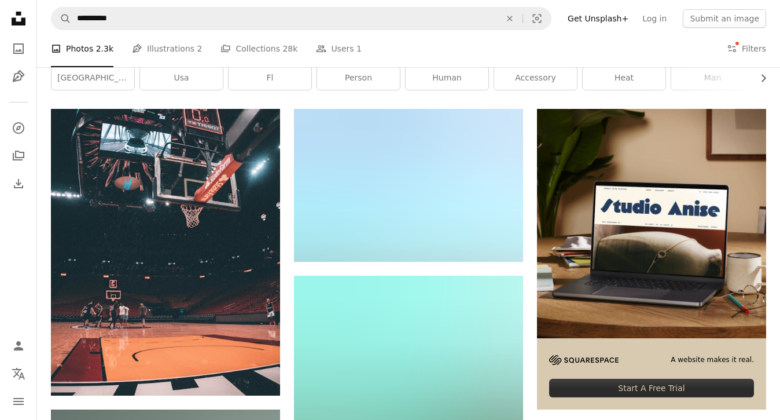
scroll to position [165, 0]
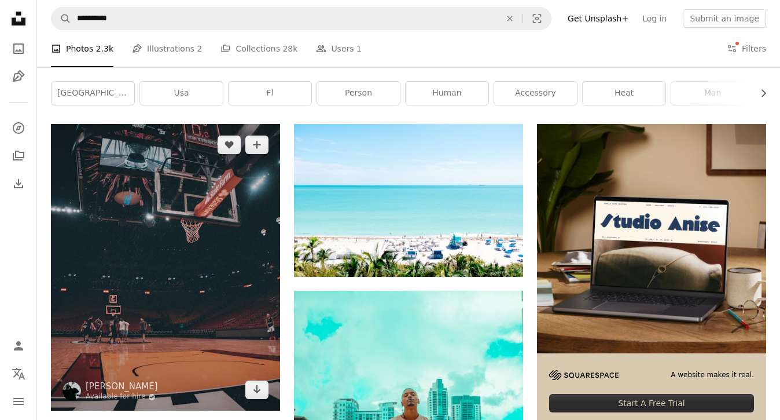
click at [182, 219] on img at bounding box center [165, 267] width 229 height 286
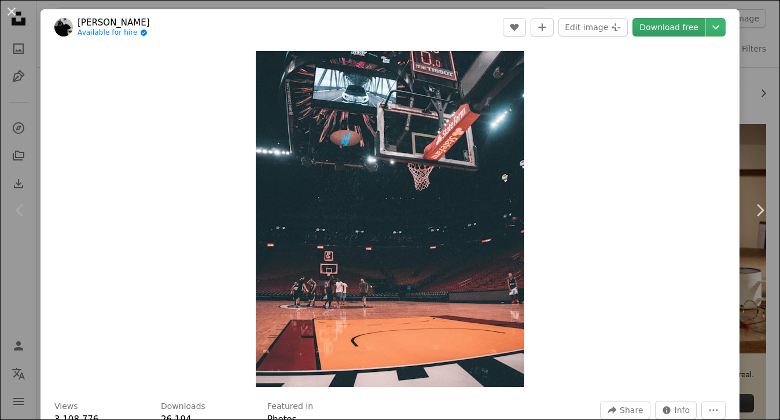
click at [687, 24] on link "Download free" at bounding box center [668, 27] width 73 height 19
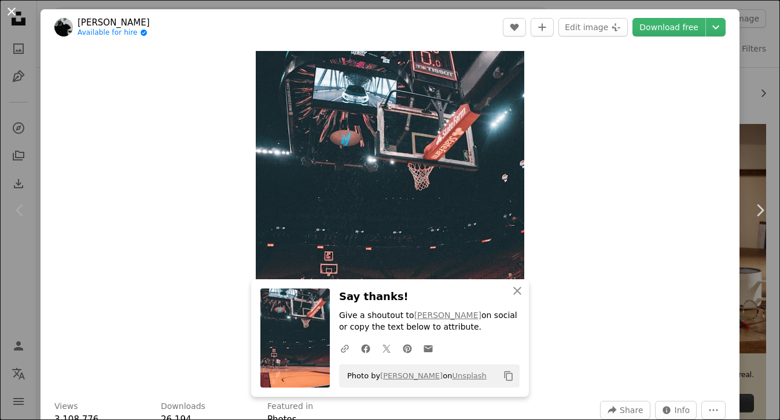
click at [11, 9] on button "An X shape" at bounding box center [12, 12] width 14 height 14
